Goal: Task Accomplishment & Management: Complete application form

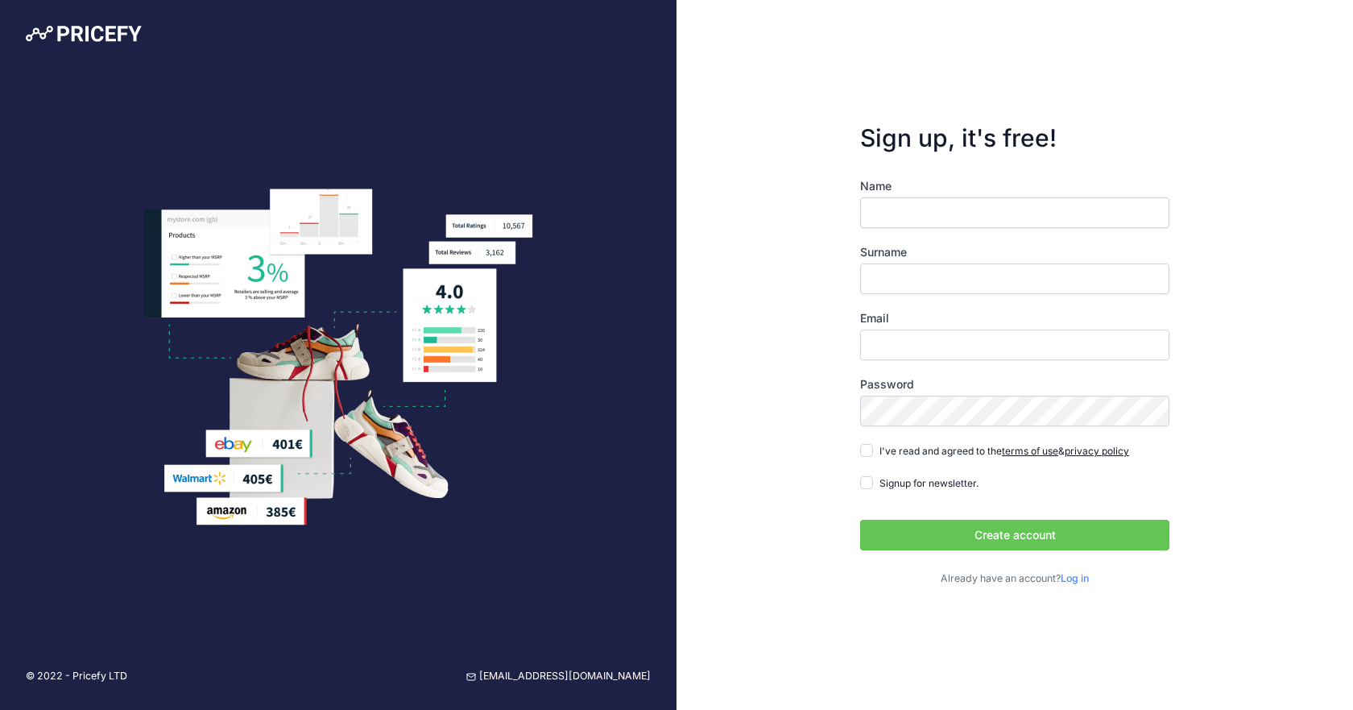
click at [920, 210] on input "Name" at bounding box center [1014, 212] width 309 height 31
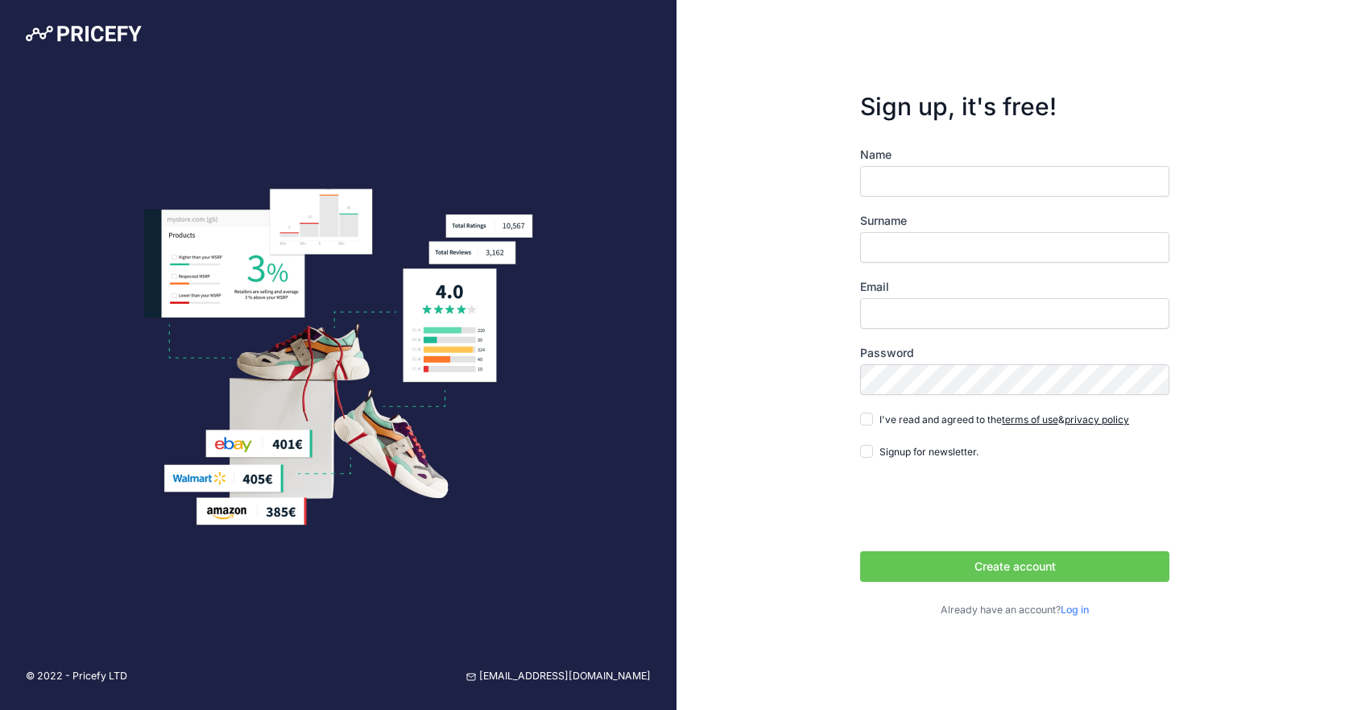
type input "Beccy"
type input "Tate"
type input "beccy@rimmersmusic.co.uk"
click at [868, 419] on input "I've read and agreed to the terms of use & privacy policy" at bounding box center [866, 418] width 13 height 13
checkbox input "true"
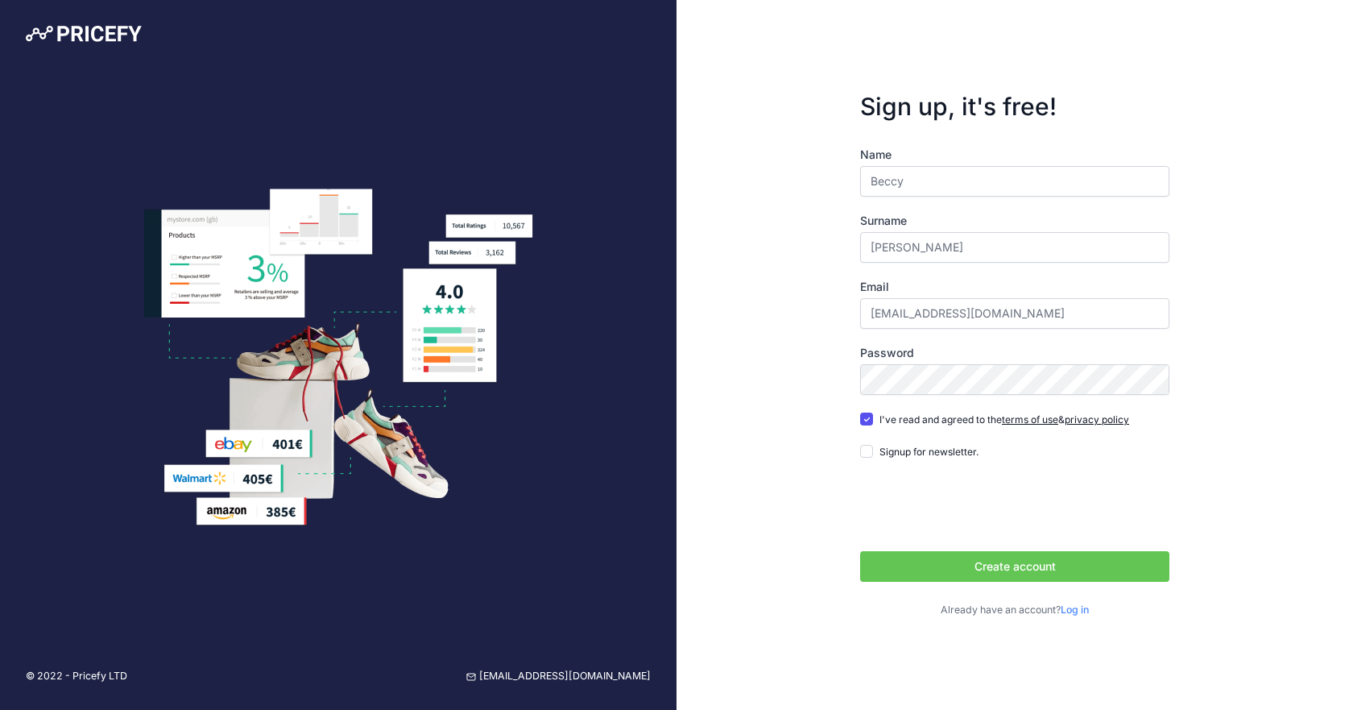
click at [997, 571] on button "Create account" at bounding box center [1014, 566] width 309 height 31
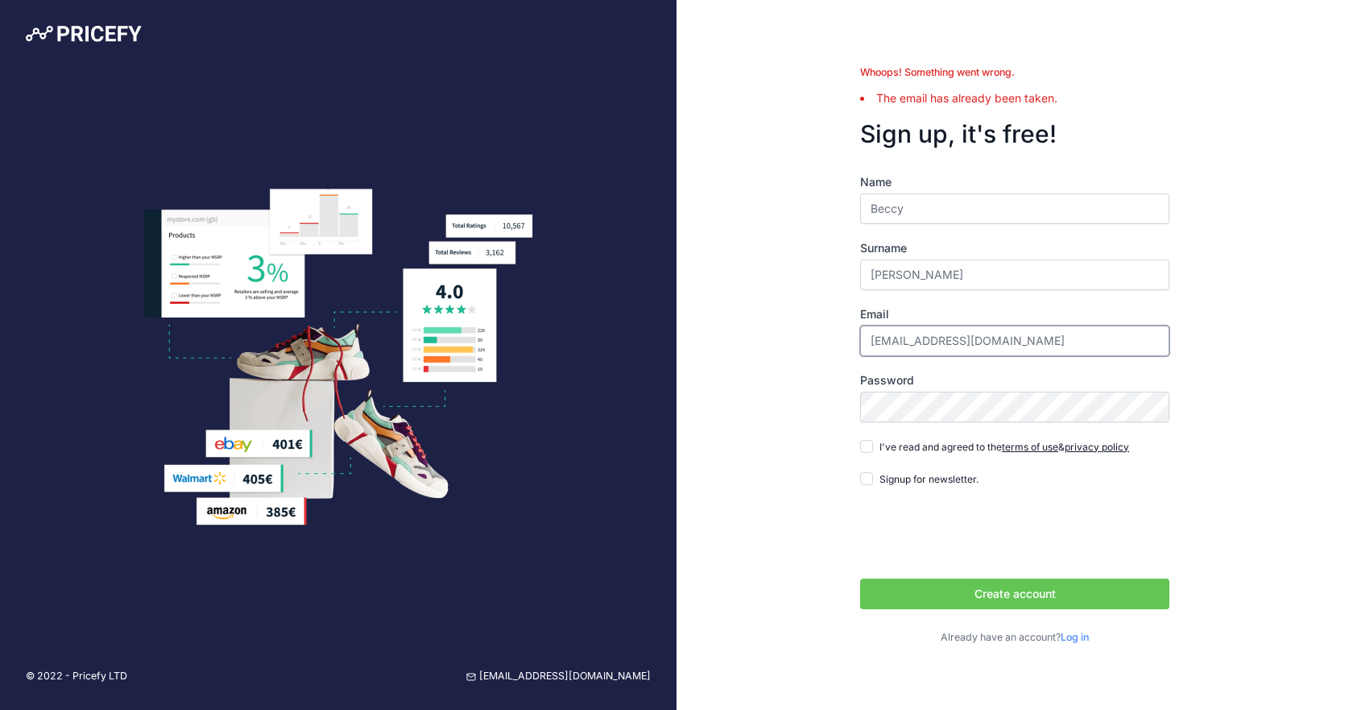
click at [904, 342] on input "beccy@rimmersmusic.co.uk" at bounding box center [1014, 340] width 309 height 31
drag, startPoint x: 1051, startPoint y: 343, endPoint x: 785, endPoint y: 320, distance: 266.9
click at [785, 320] on div "Whoops! Something went wrong. The email has already been taken. Sign up, it's f…" at bounding box center [1015, 355] width 677 height 710
type input "[EMAIL_ADDRESS][DOMAIN_NAME]"
click at [863, 446] on input "I've read and agreed to the terms of use & privacy policy" at bounding box center [866, 446] width 13 height 13
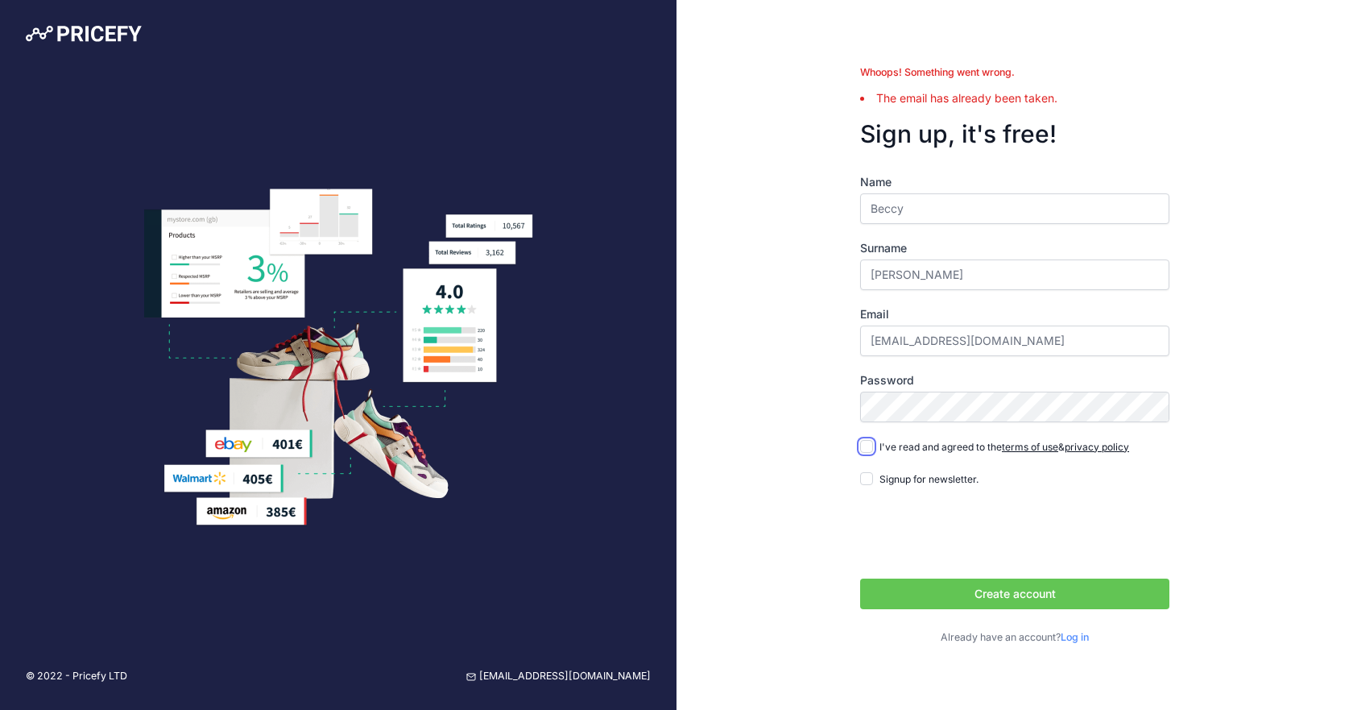
checkbox input "true"
click at [946, 598] on button "Create account" at bounding box center [1014, 593] width 309 height 31
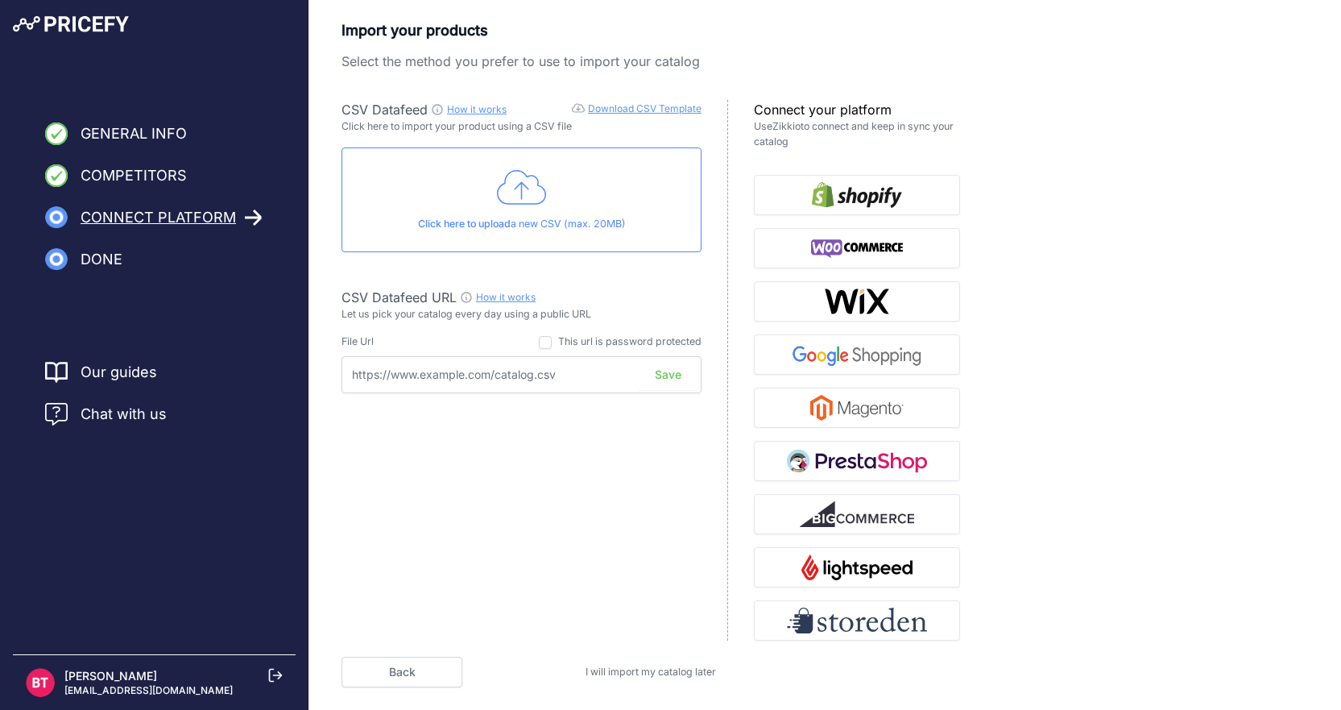
click at [329, 247] on div "Import your products Select the method you prefer to use to import your catalog…" at bounding box center [825, 353] width 1032 height 668
click at [636, 104] on link "Download CSV Template" at bounding box center [645, 108] width 114 height 12
click at [522, 210] on div "Click here to upload a new CSV (max. 20MB)" at bounding box center [522, 199] width 360 height 105
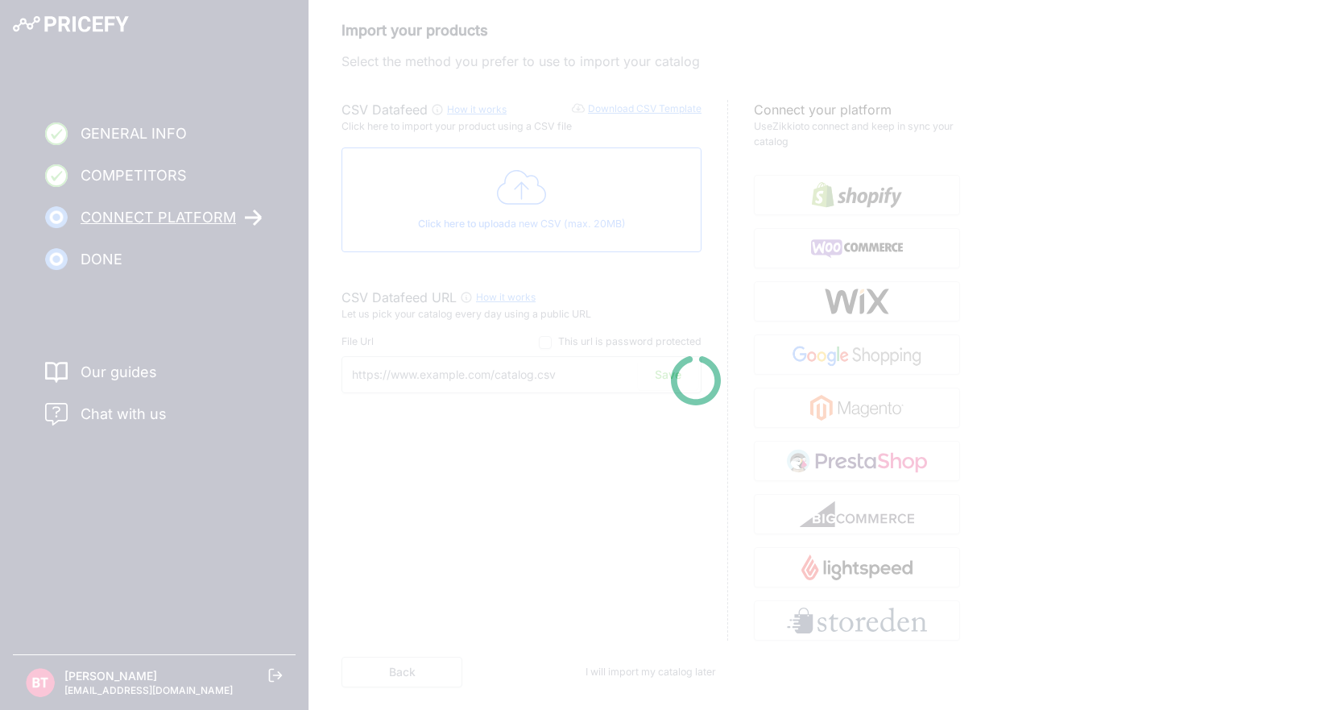
type input "https://csv.pricefy.io/merchant/manual_csv/10000/2025_08_29_15_18_MANUAL_CSV_10…"
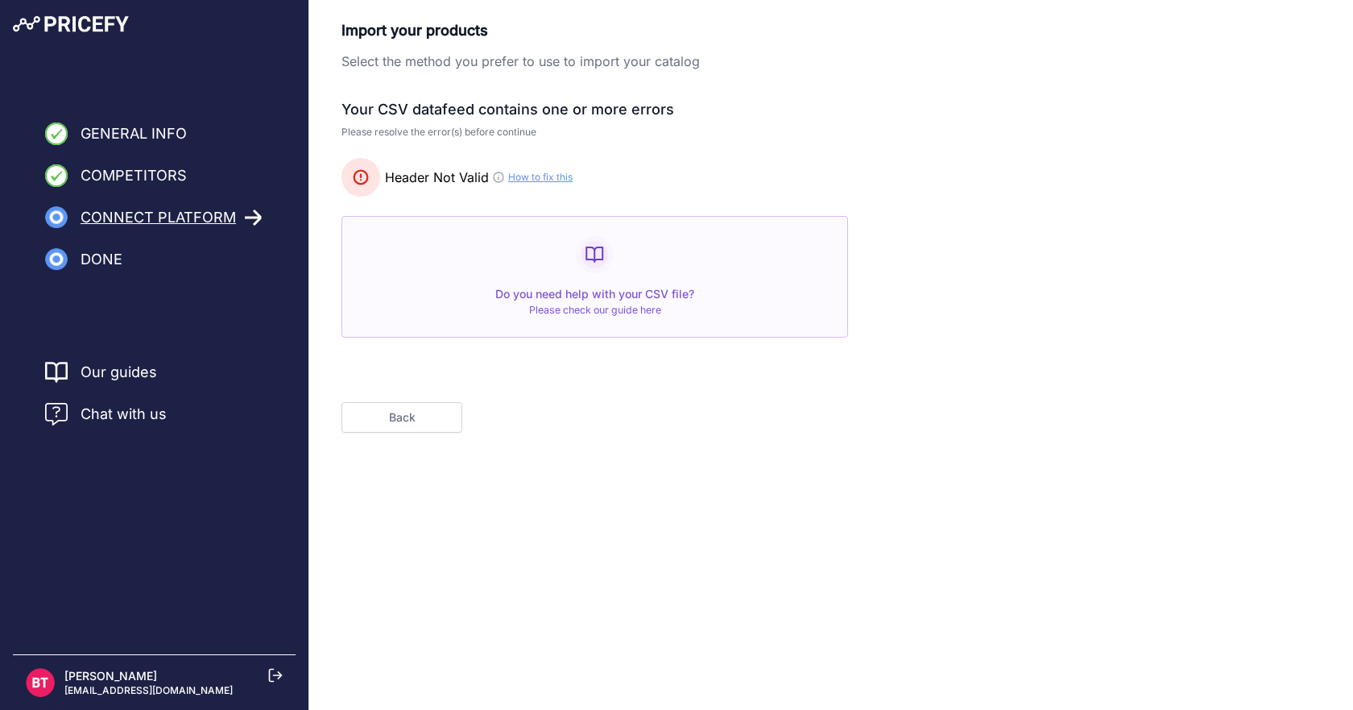
click at [553, 175] on link "How to fix this" at bounding box center [540, 177] width 64 height 13
click at [630, 287] on span "Do you need help with your CSV file?" at bounding box center [594, 294] width 199 height 14
click at [594, 306] on link "Please check our guide here" at bounding box center [595, 310] width 132 height 12
click at [381, 408] on button "Back" at bounding box center [402, 417] width 121 height 31
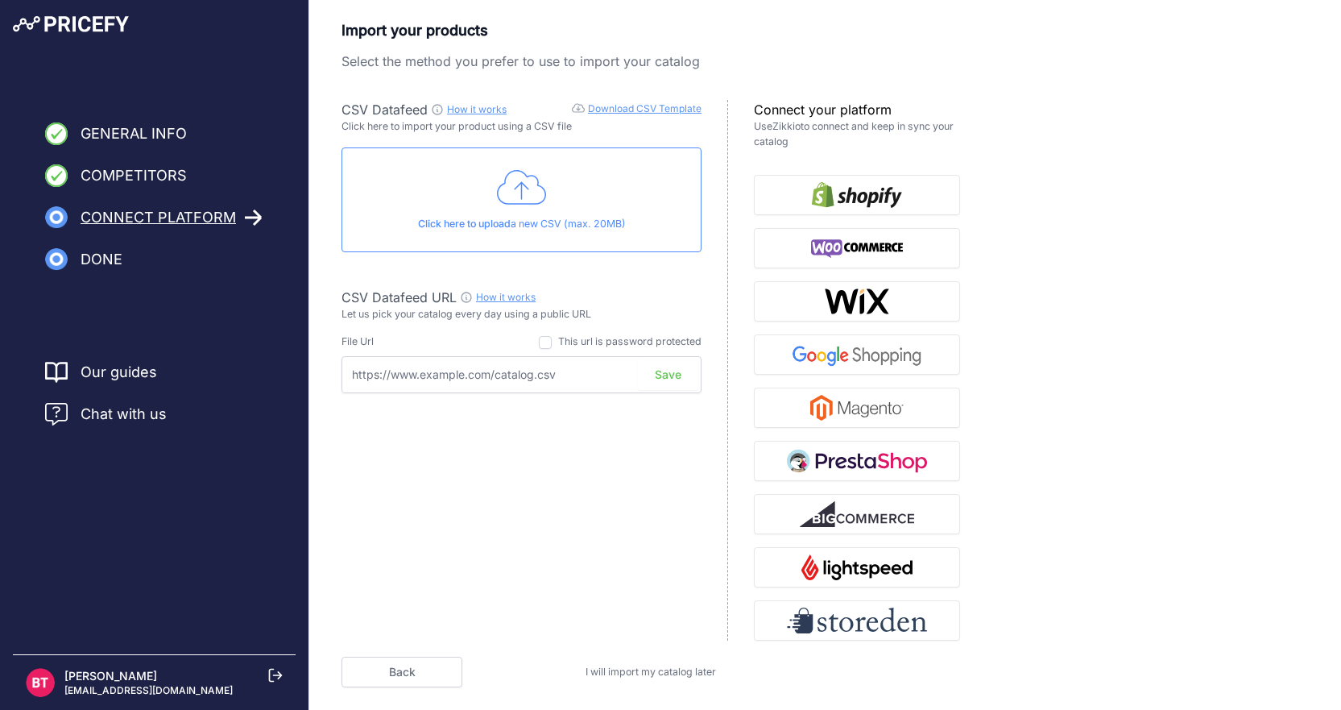
click at [499, 241] on div "Click here to upload a new CSV (max. 20MB)" at bounding box center [522, 199] width 360 height 105
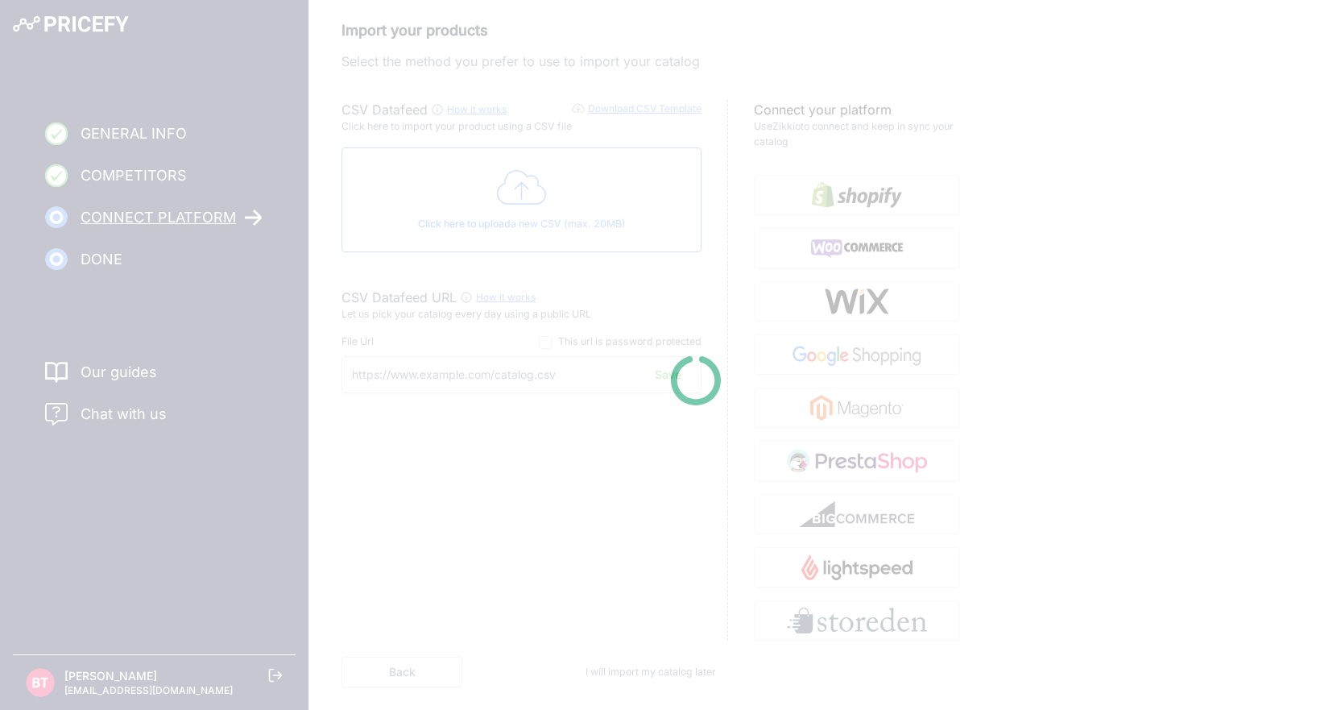
type input "https://csv.pricefy.io/merchant/manual_csv/10000/2025_08_29_15_22_MANUAL_CSV_10…"
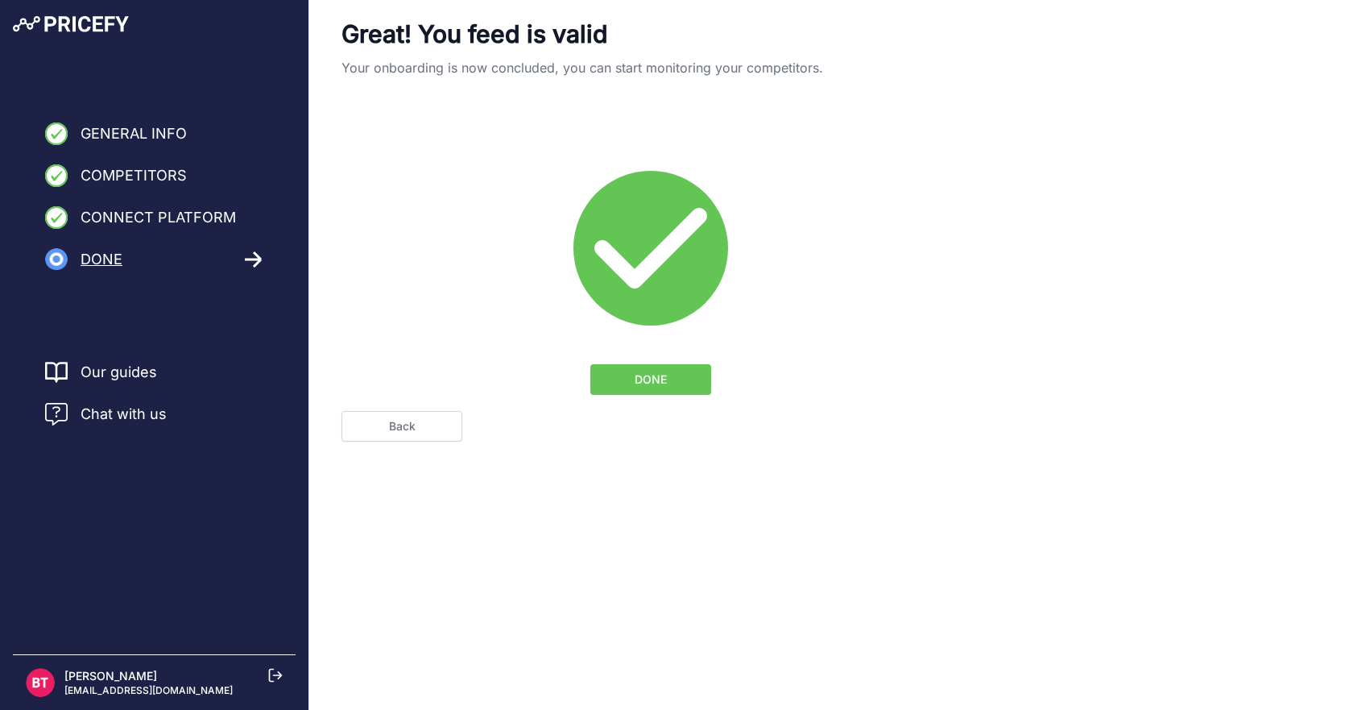
click at [655, 370] on button "DONE" at bounding box center [651, 379] width 121 height 31
